Goal: Find contact information: Find contact information

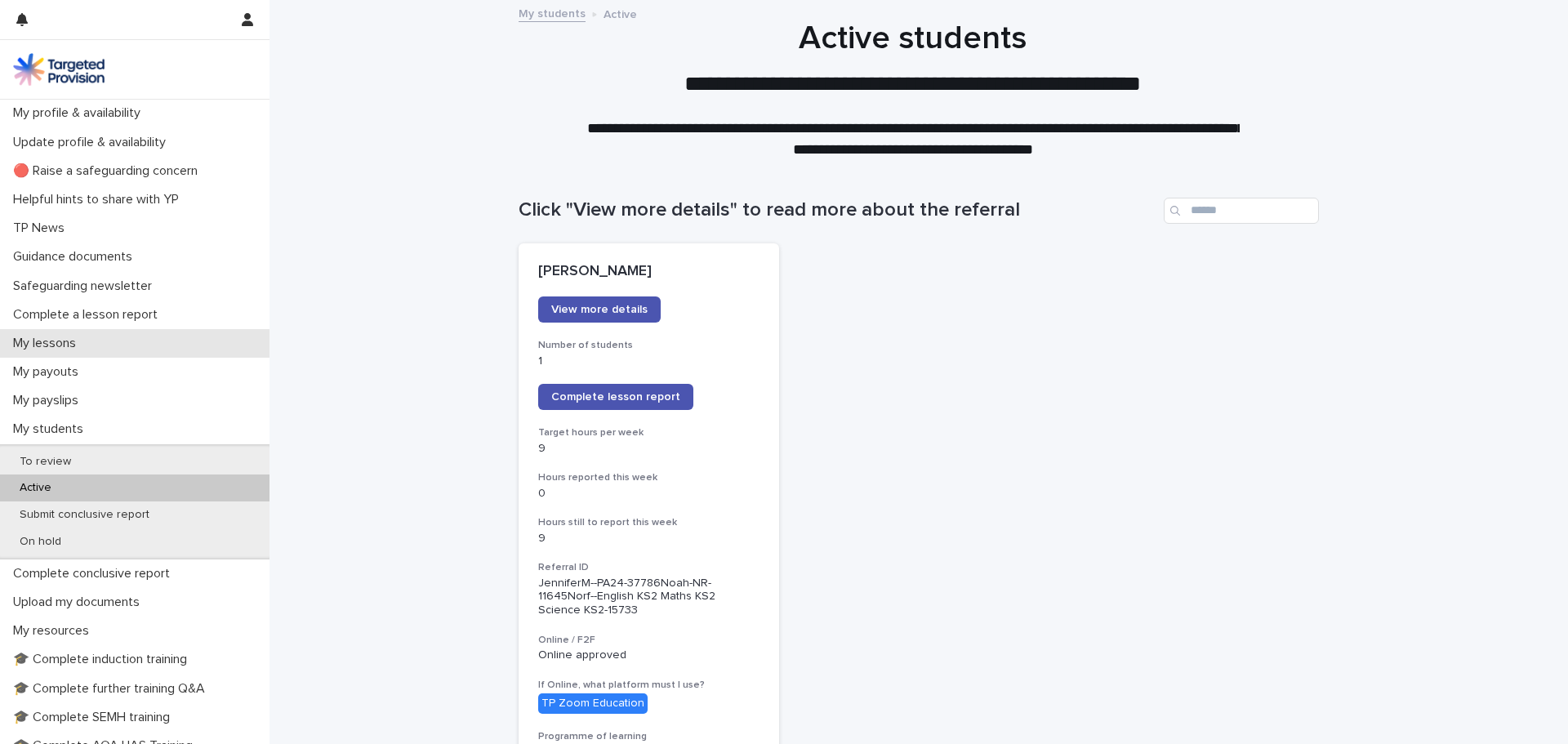
click at [62, 347] on p "My lessons" at bounding box center [47, 343] width 82 height 15
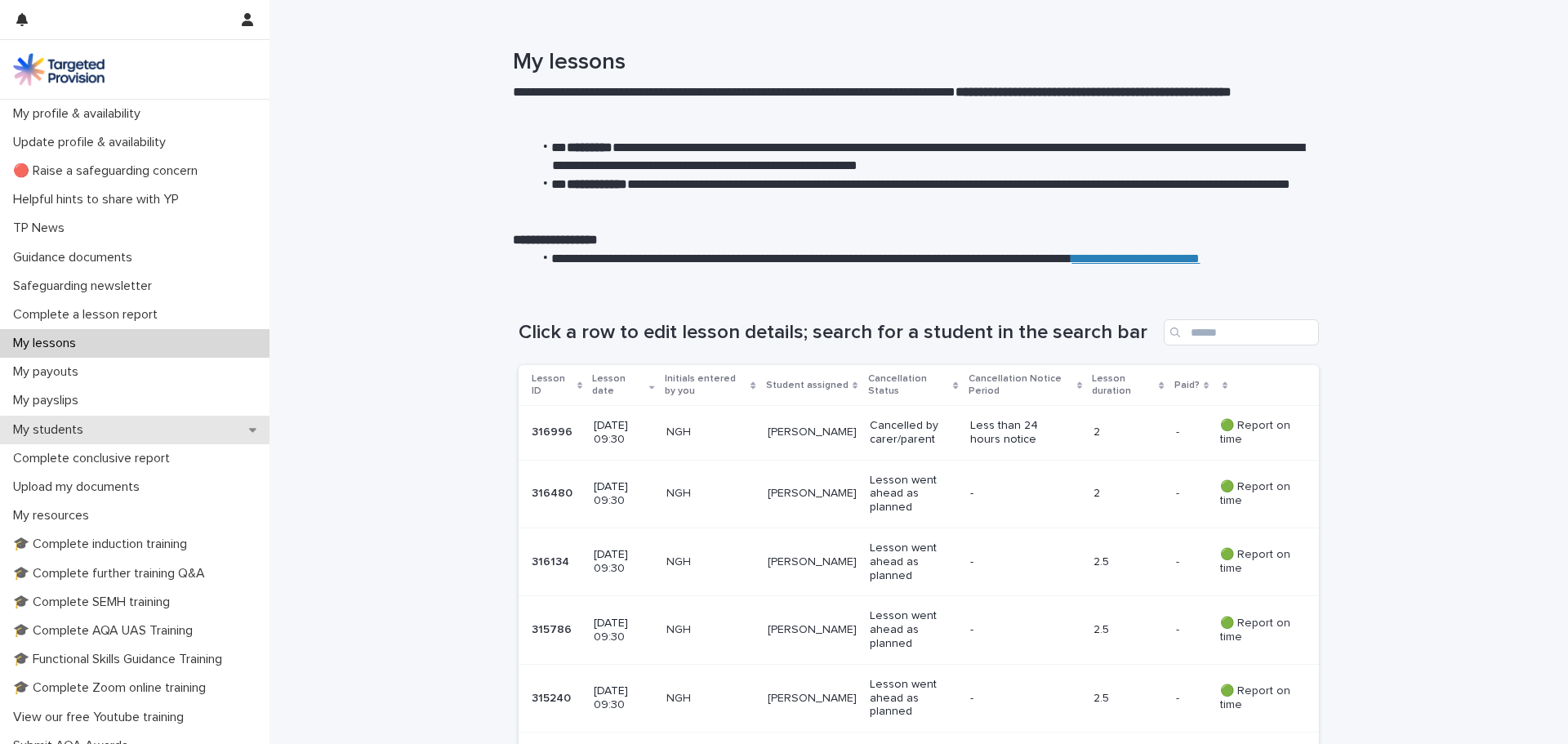
click at [49, 426] on p "My students" at bounding box center [51, 429] width 90 height 15
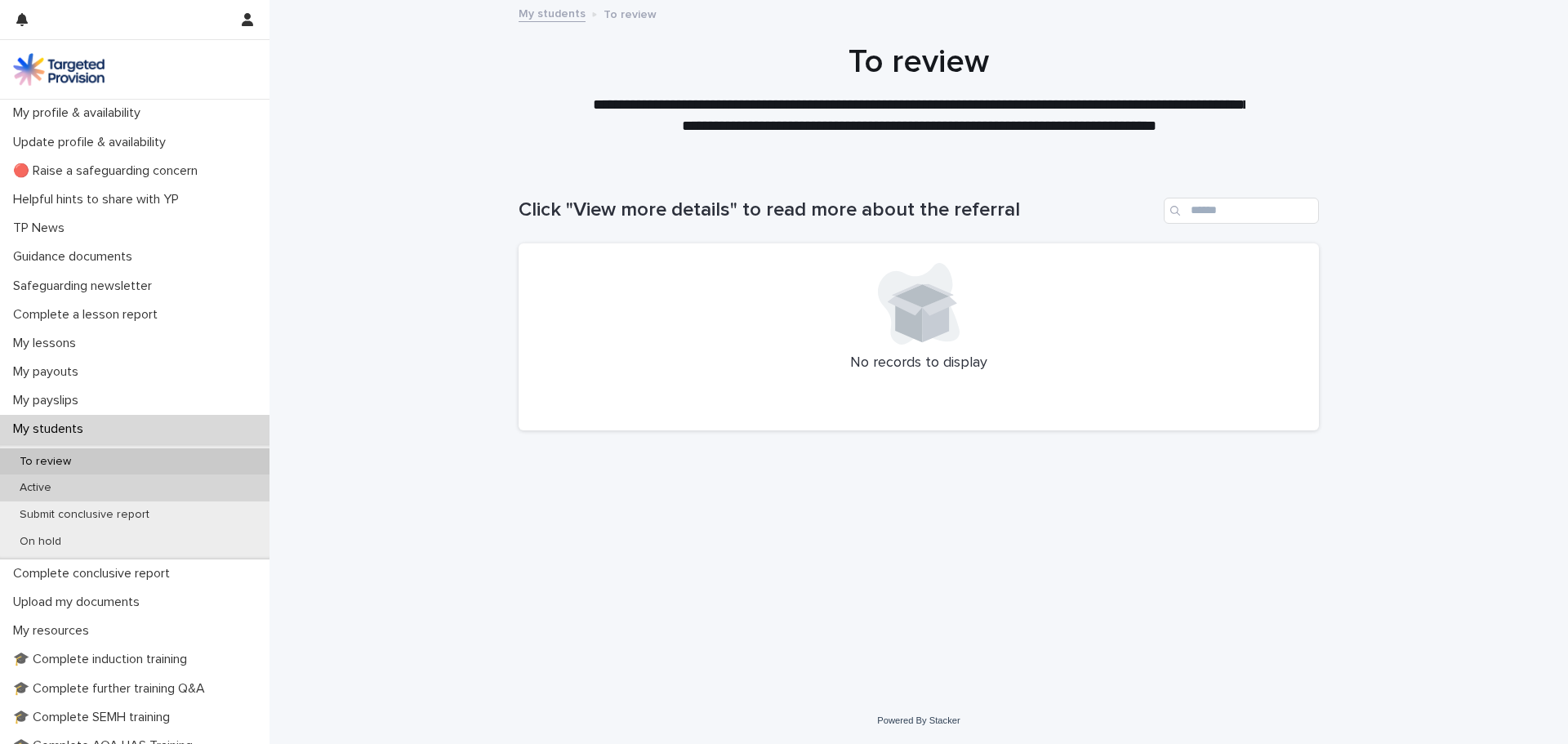
click at [47, 488] on p "Active" at bounding box center [35, 488] width 58 height 14
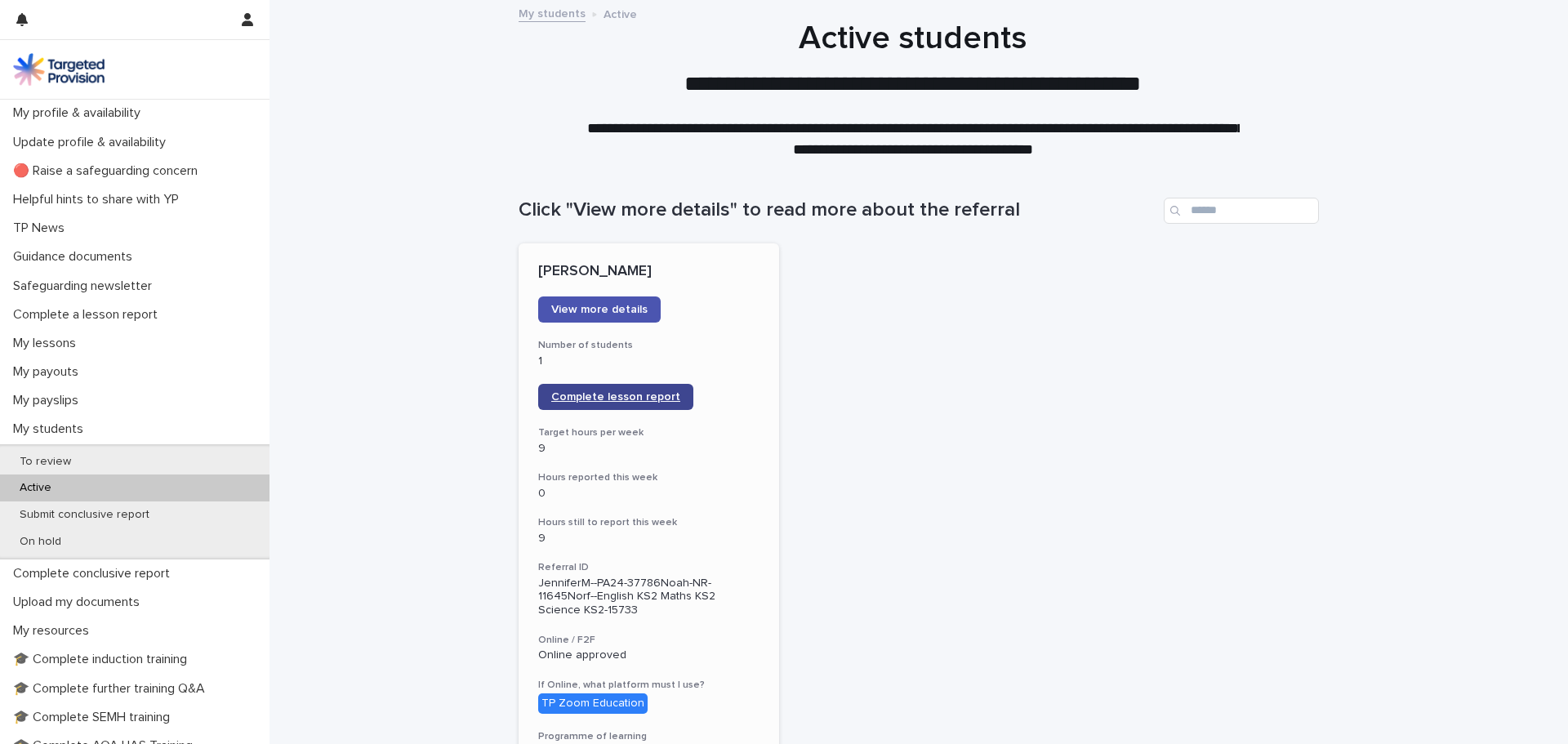
click at [598, 390] on link "Complete lesson report" at bounding box center [616, 396] width 155 height 26
click at [624, 393] on span "Complete lesson report" at bounding box center [616, 396] width 129 height 12
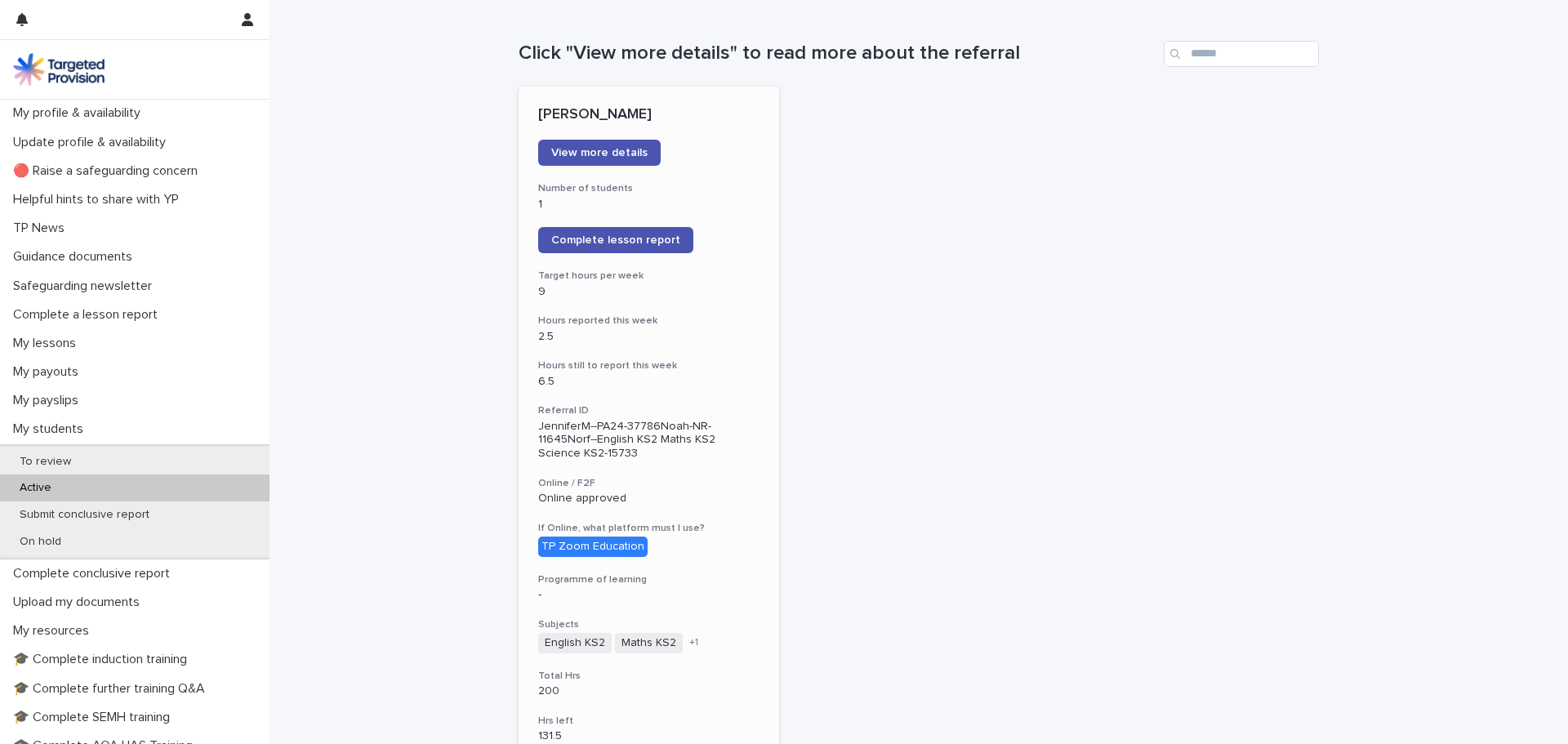
scroll to position [163, 0]
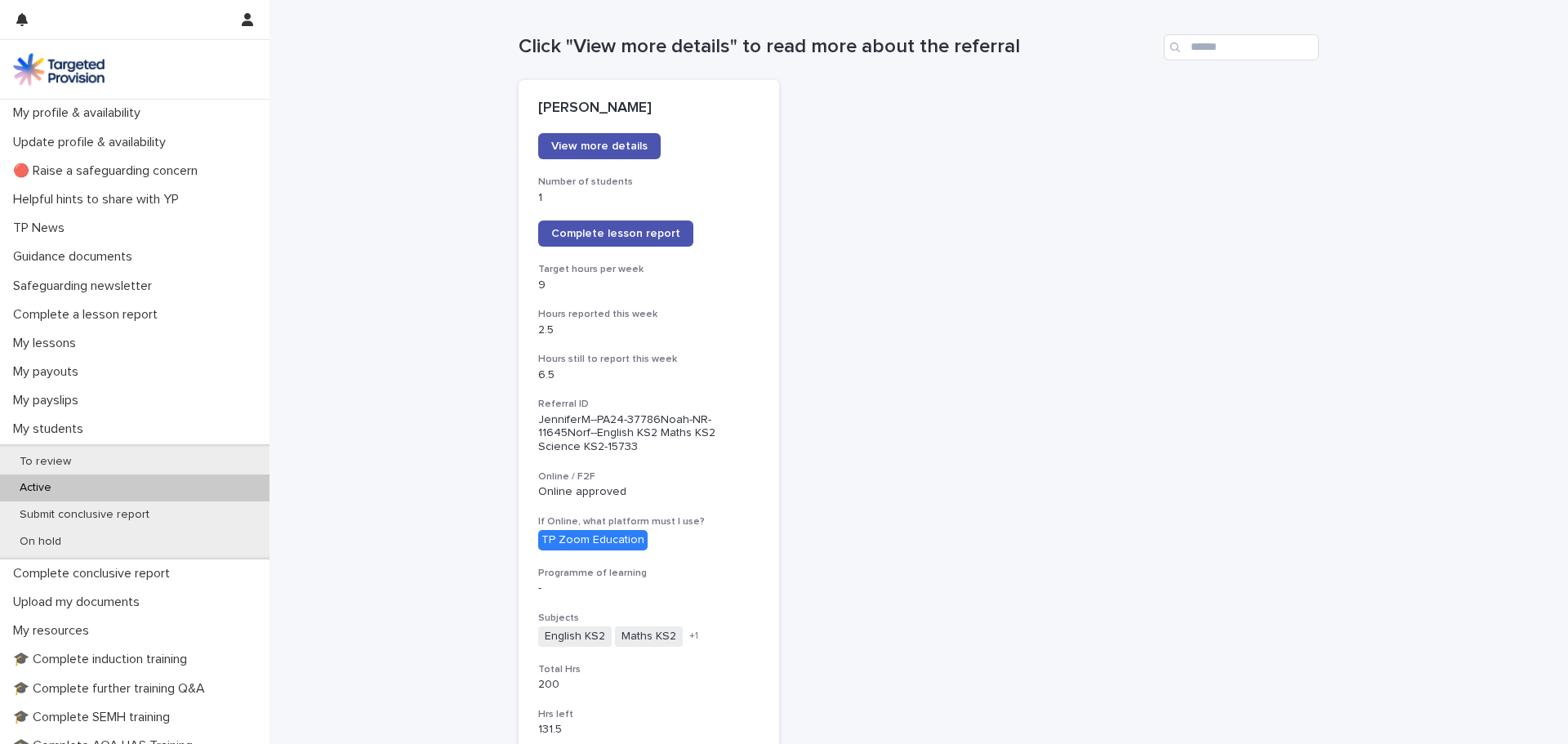
click at [86, 488] on div "Active" at bounding box center [135, 488] width 270 height 27
click at [41, 404] on p "My payslips" at bounding box center [48, 400] width 85 height 15
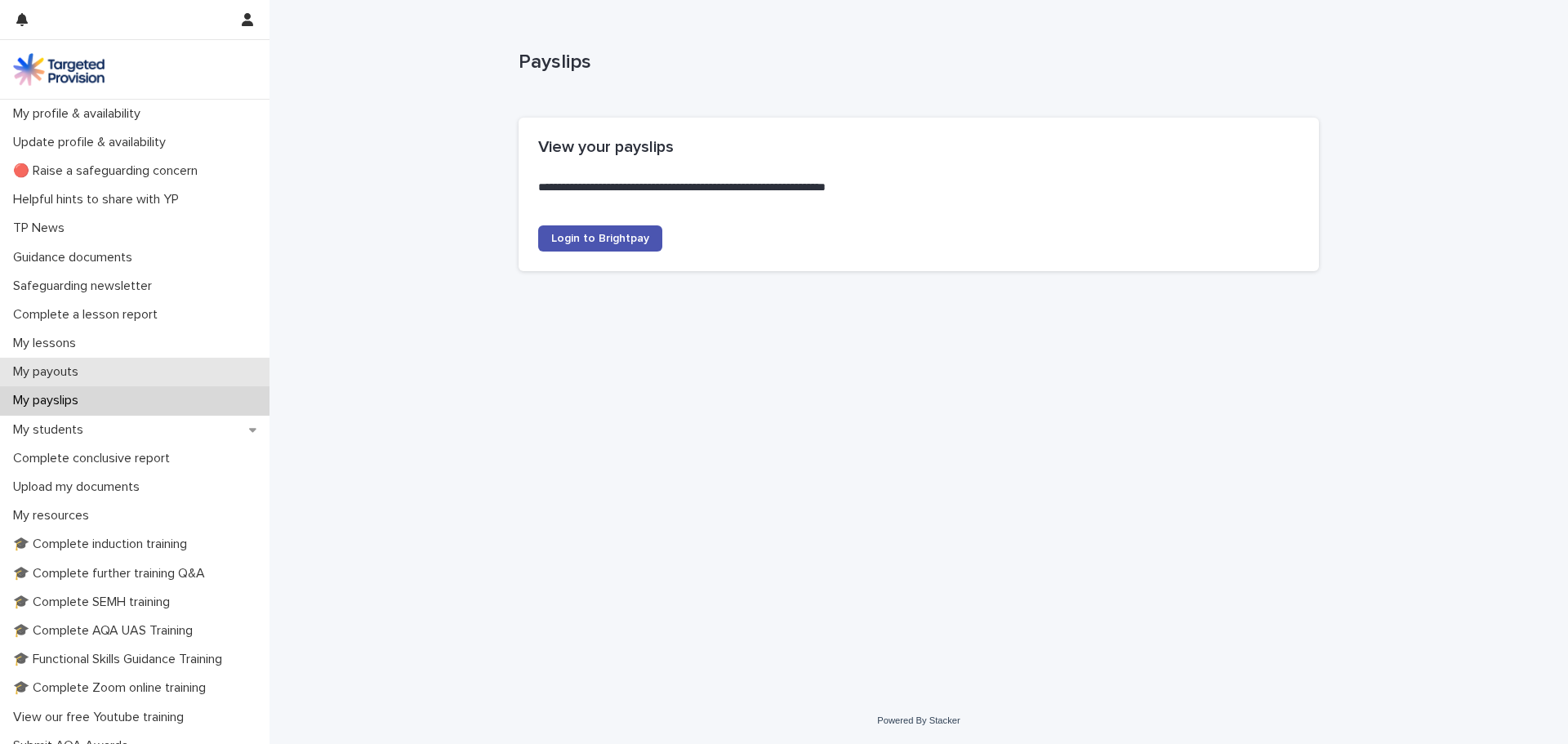
click at [50, 368] on p "My payouts" at bounding box center [48, 371] width 85 height 15
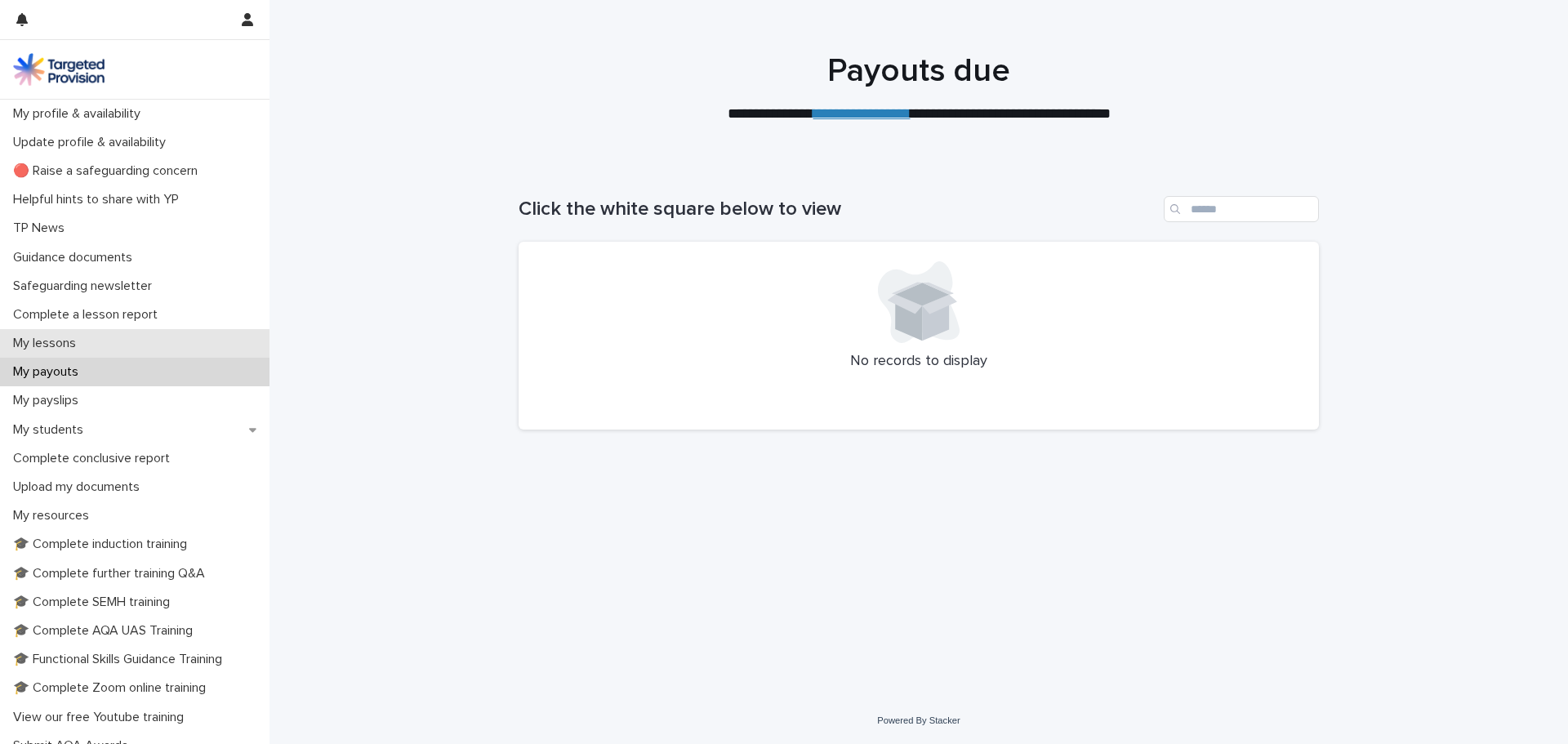
click at [53, 342] on p "My lessons" at bounding box center [47, 343] width 82 height 15
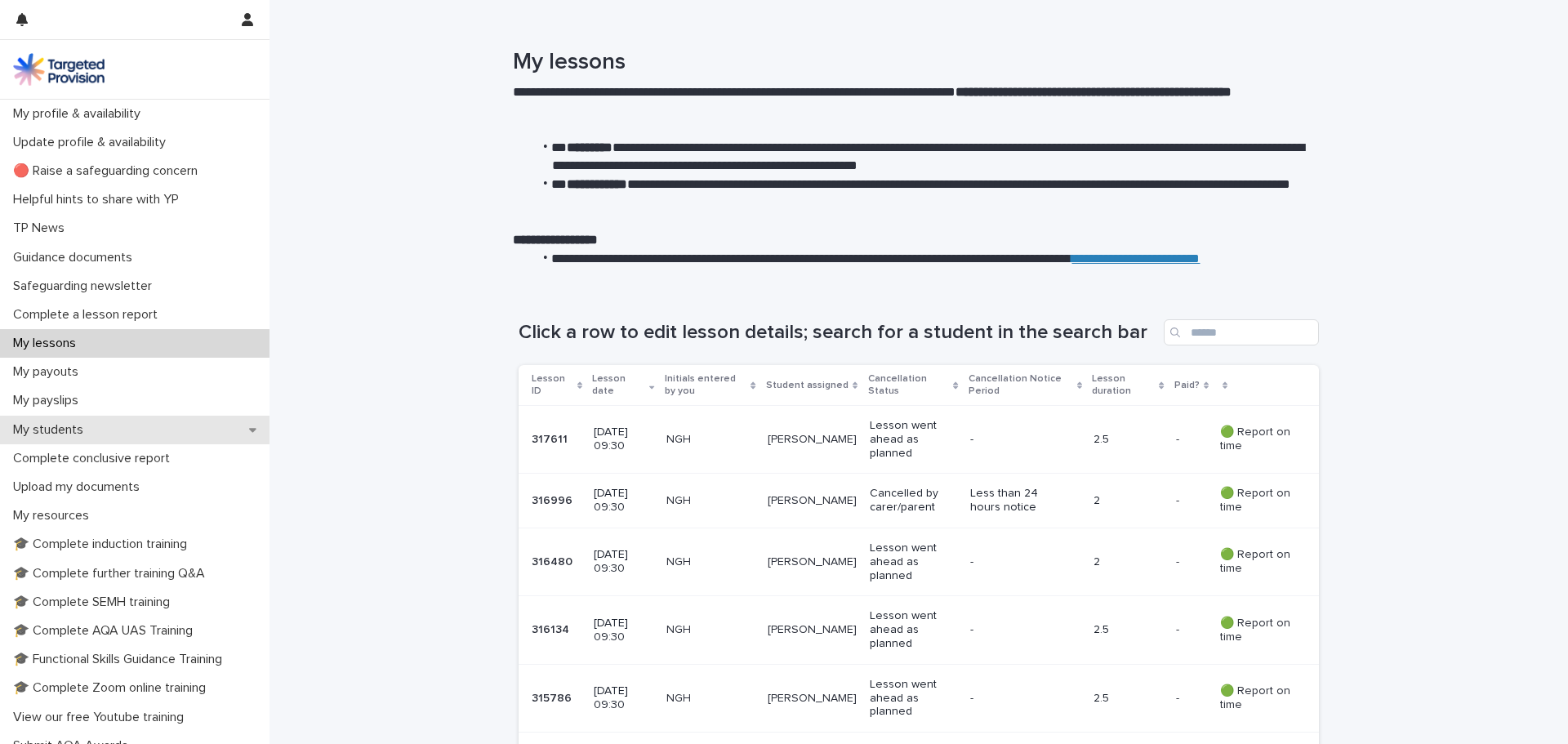
click at [44, 424] on p "My students" at bounding box center [51, 429] width 90 height 15
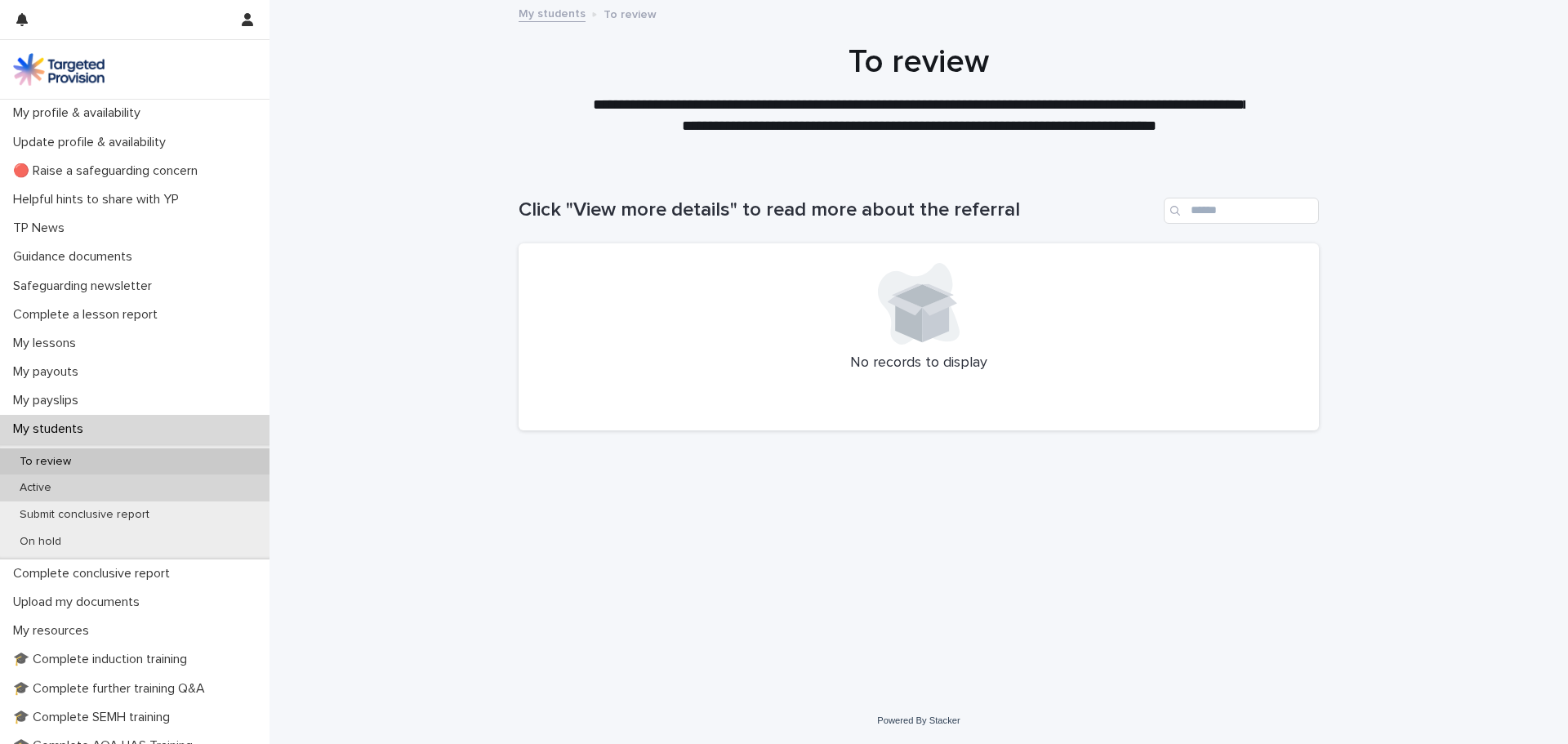
click at [40, 487] on p "Active" at bounding box center [35, 488] width 58 height 14
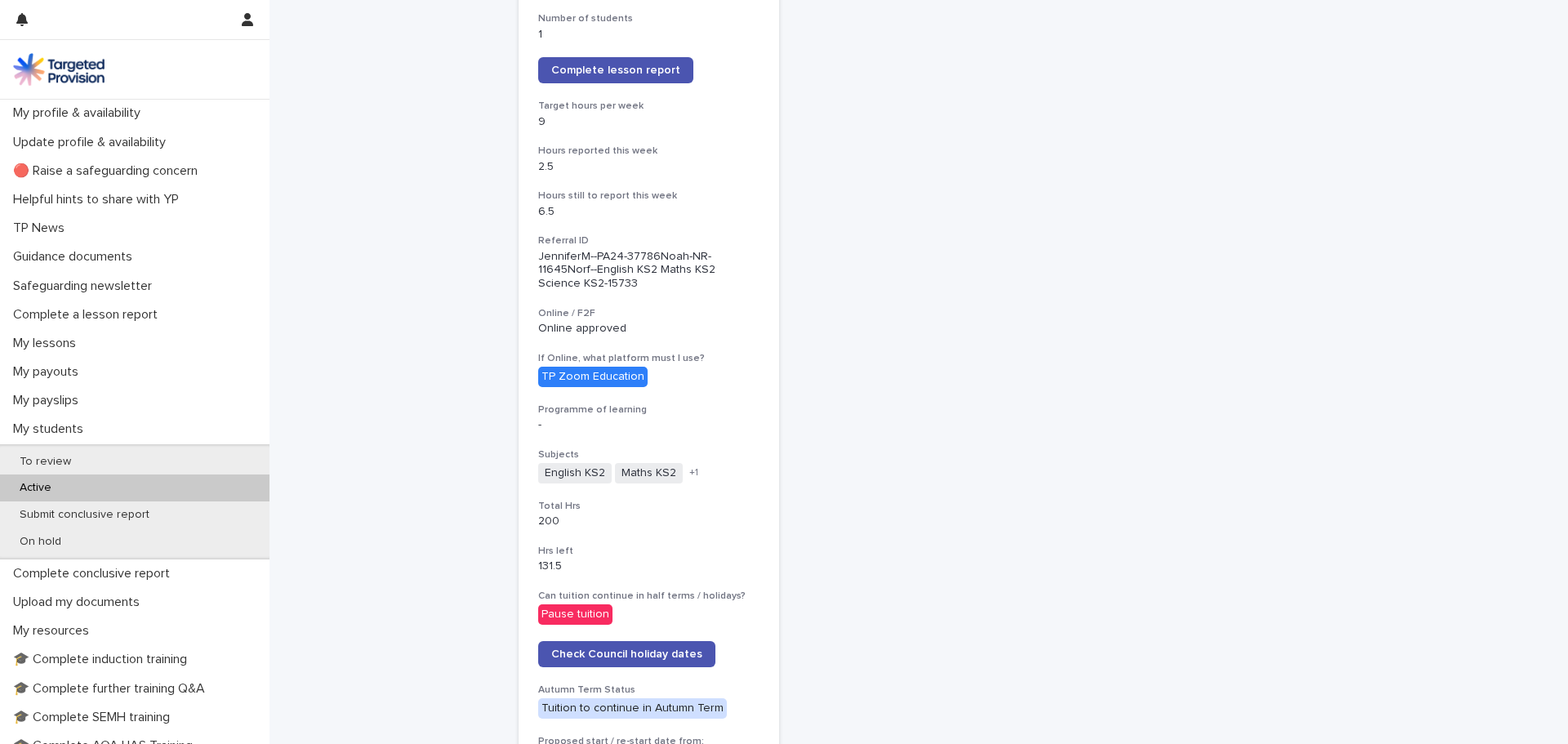
scroll to position [653, 0]
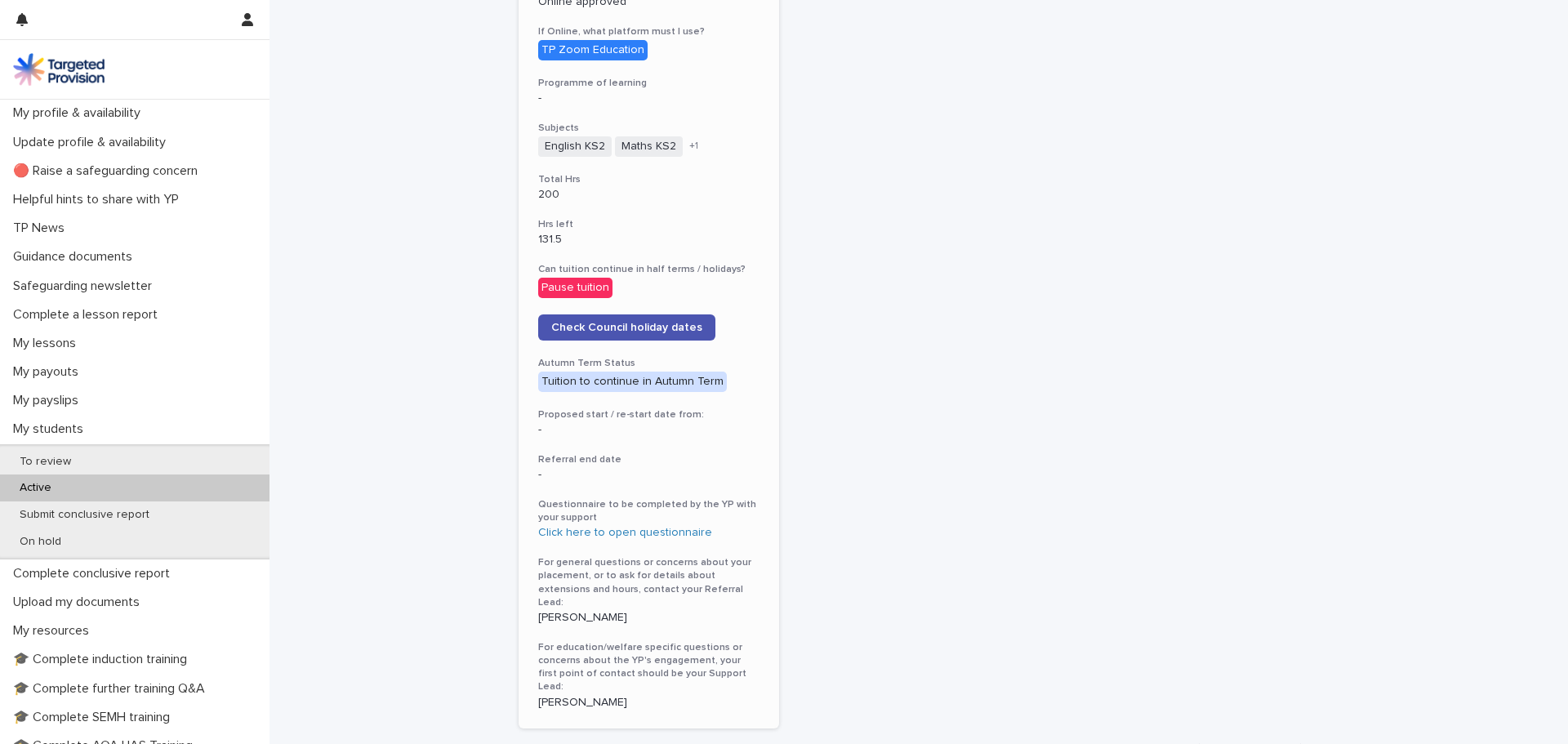
click at [570, 611] on p "[PERSON_NAME]" at bounding box center [649, 618] width 221 height 14
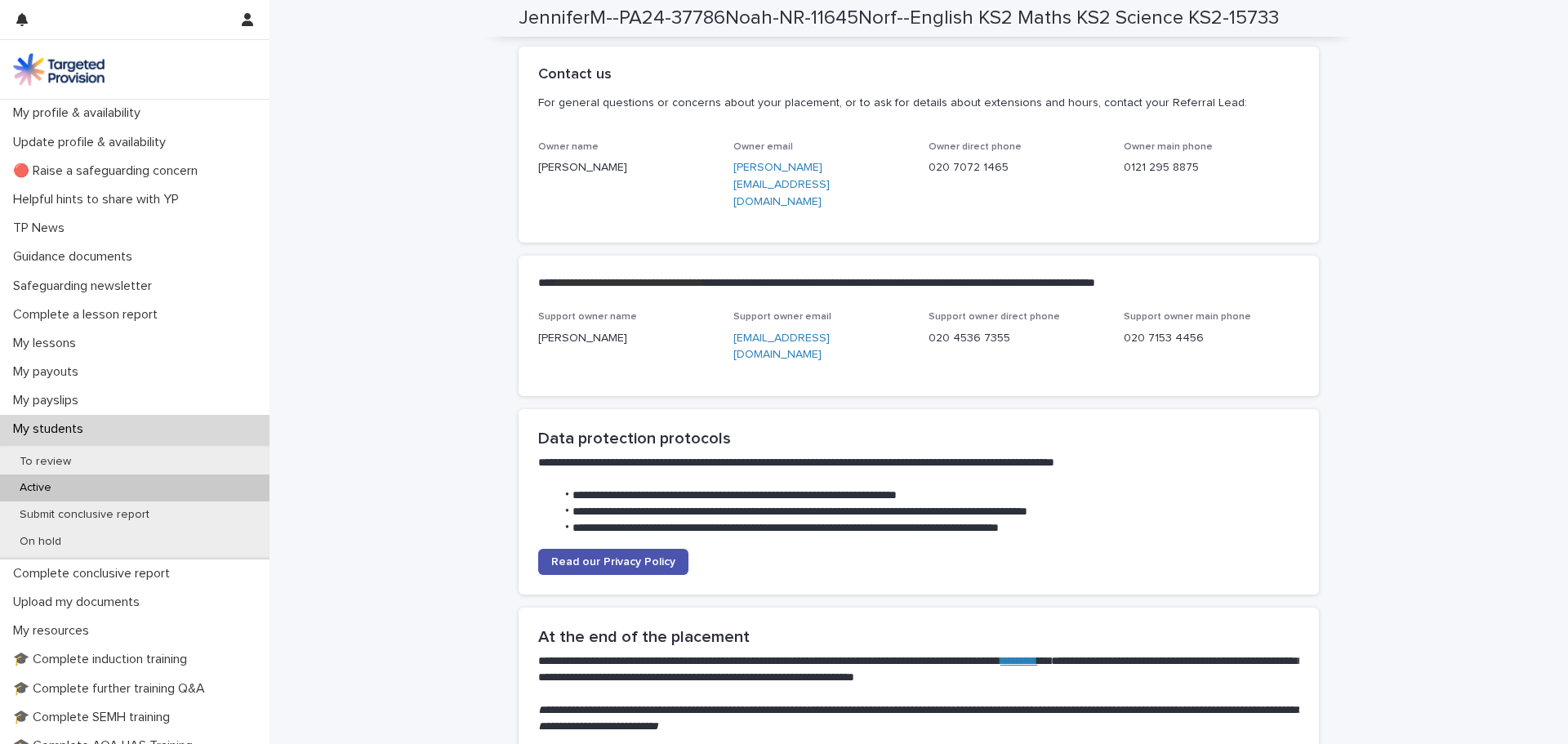
scroll to position [3964, 0]
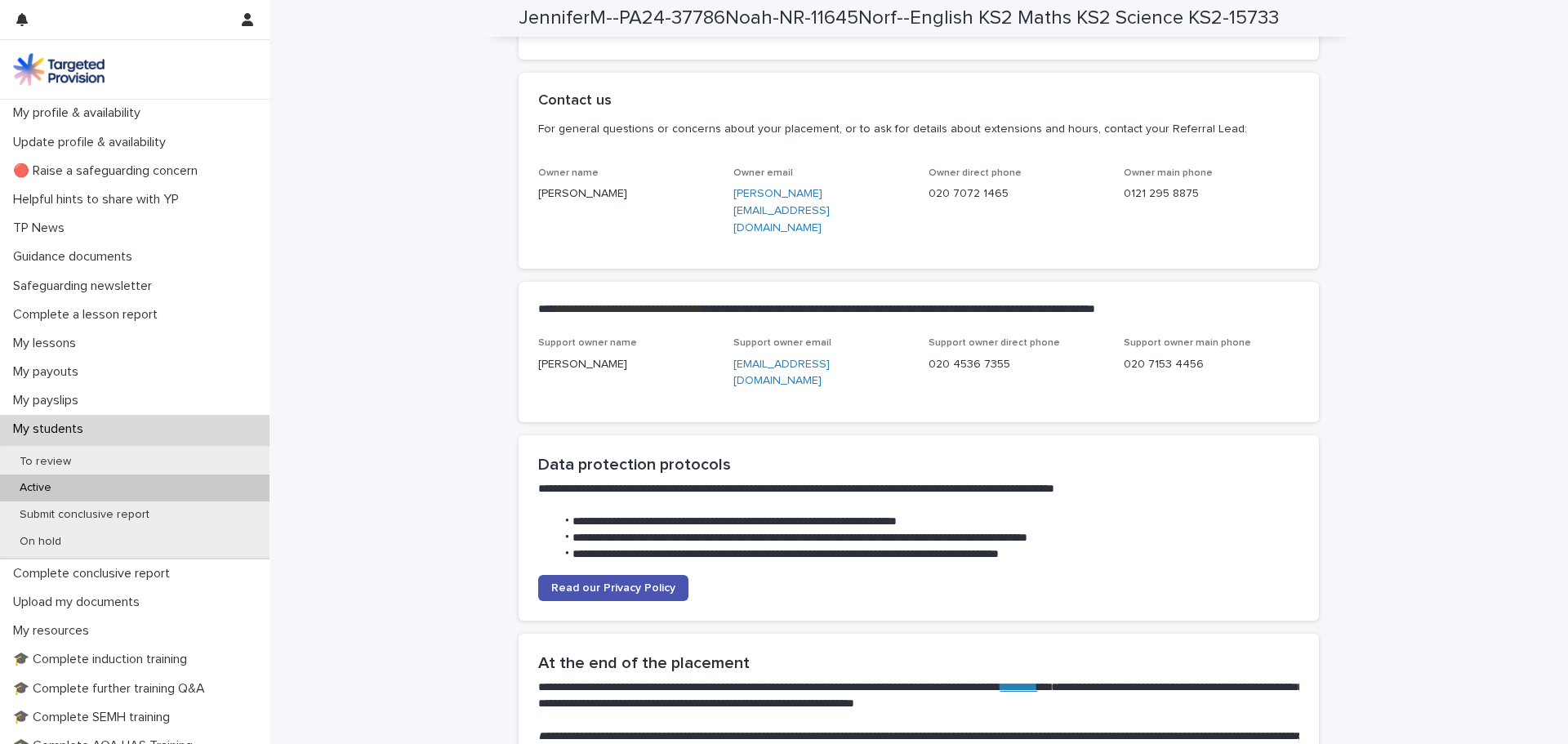
click at [769, 230] on link "[PERSON_NAME][EMAIL_ADDRESS][DOMAIN_NAME]" at bounding box center [782, 211] width 96 height 45
click at [1004, 216] on div "Owner direct phone [PHONE_NUMBER]" at bounding box center [1016, 192] width 176 height 48
